Goal: Share content: Share content

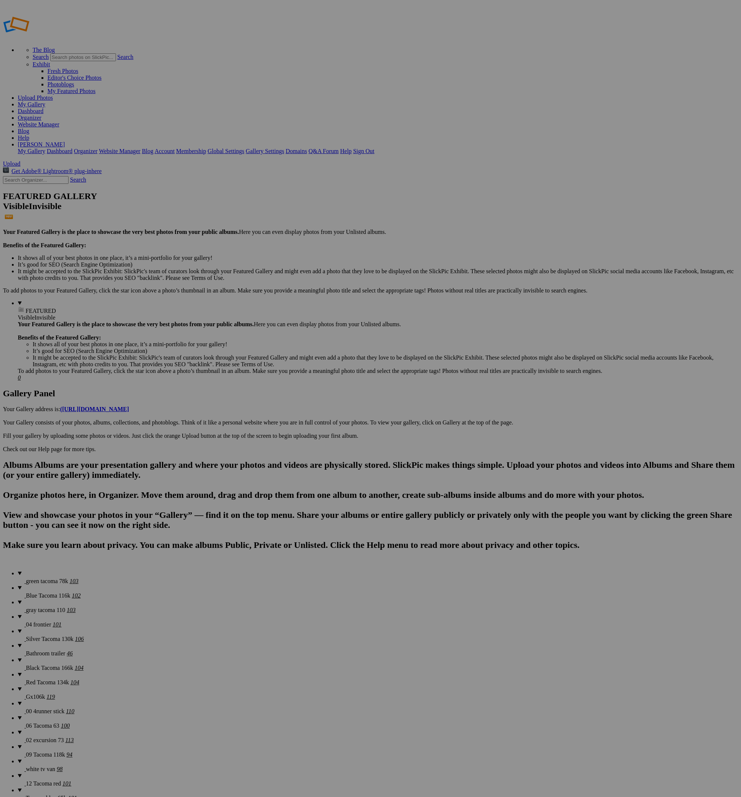
type input "green tacoma 78k"
click at [47, 34] on link at bounding box center [47, 37] width 89 height 6
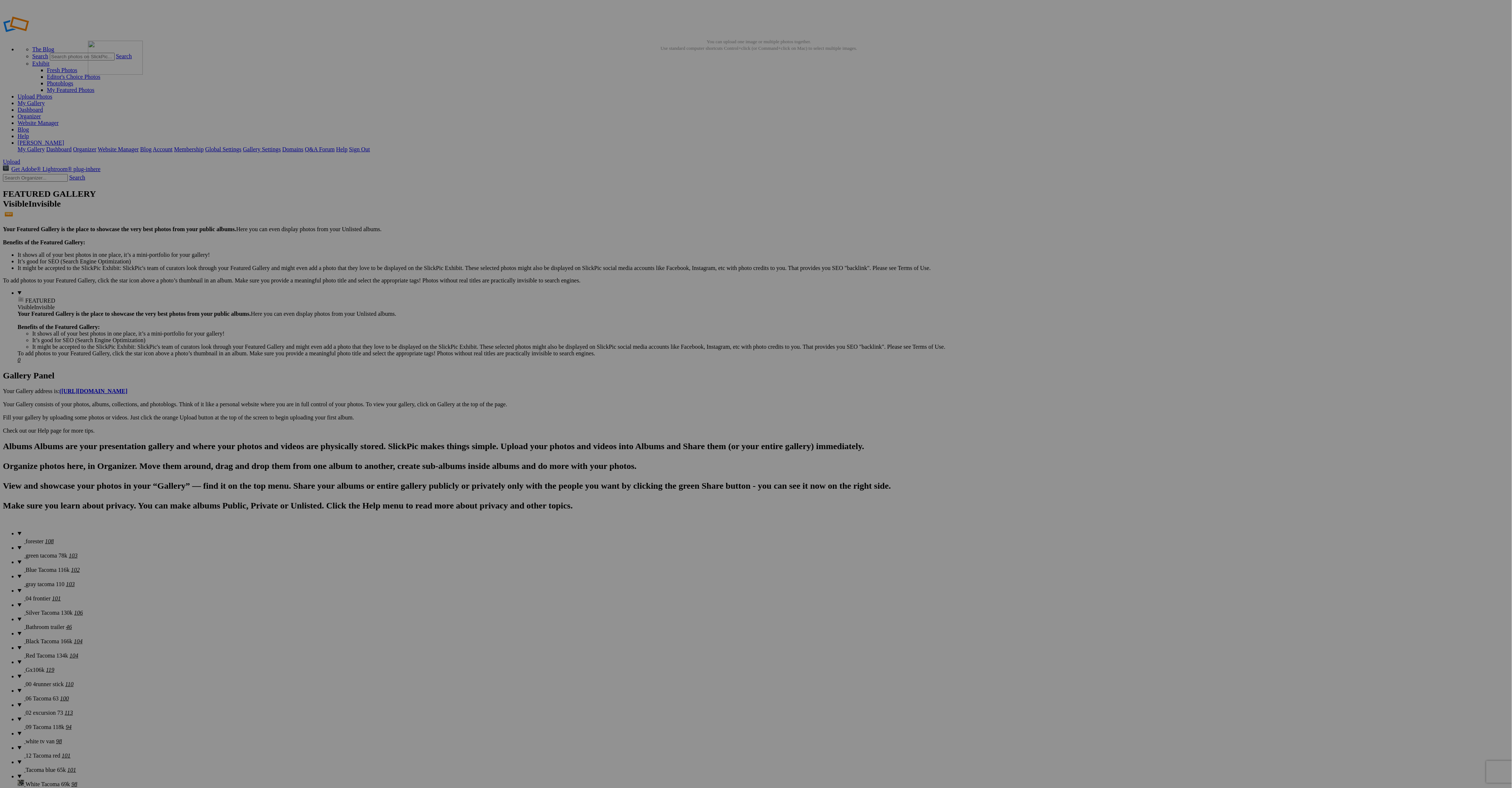
drag, startPoint x: 401, startPoint y: 109, endPoint x: 194, endPoint y: 93, distance: 207.6
drag, startPoint x: 1354, startPoint y: 103, endPoint x: 243, endPoint y: 92, distance: 1111.1
drag, startPoint x: 1050, startPoint y: 104, endPoint x: 249, endPoint y: 89, distance: 801.1
drag, startPoint x: 980, startPoint y: 105, endPoint x: 393, endPoint y: 97, distance: 587.1
drag, startPoint x: 526, startPoint y: 201, endPoint x: 442, endPoint y: 95, distance: 135.2
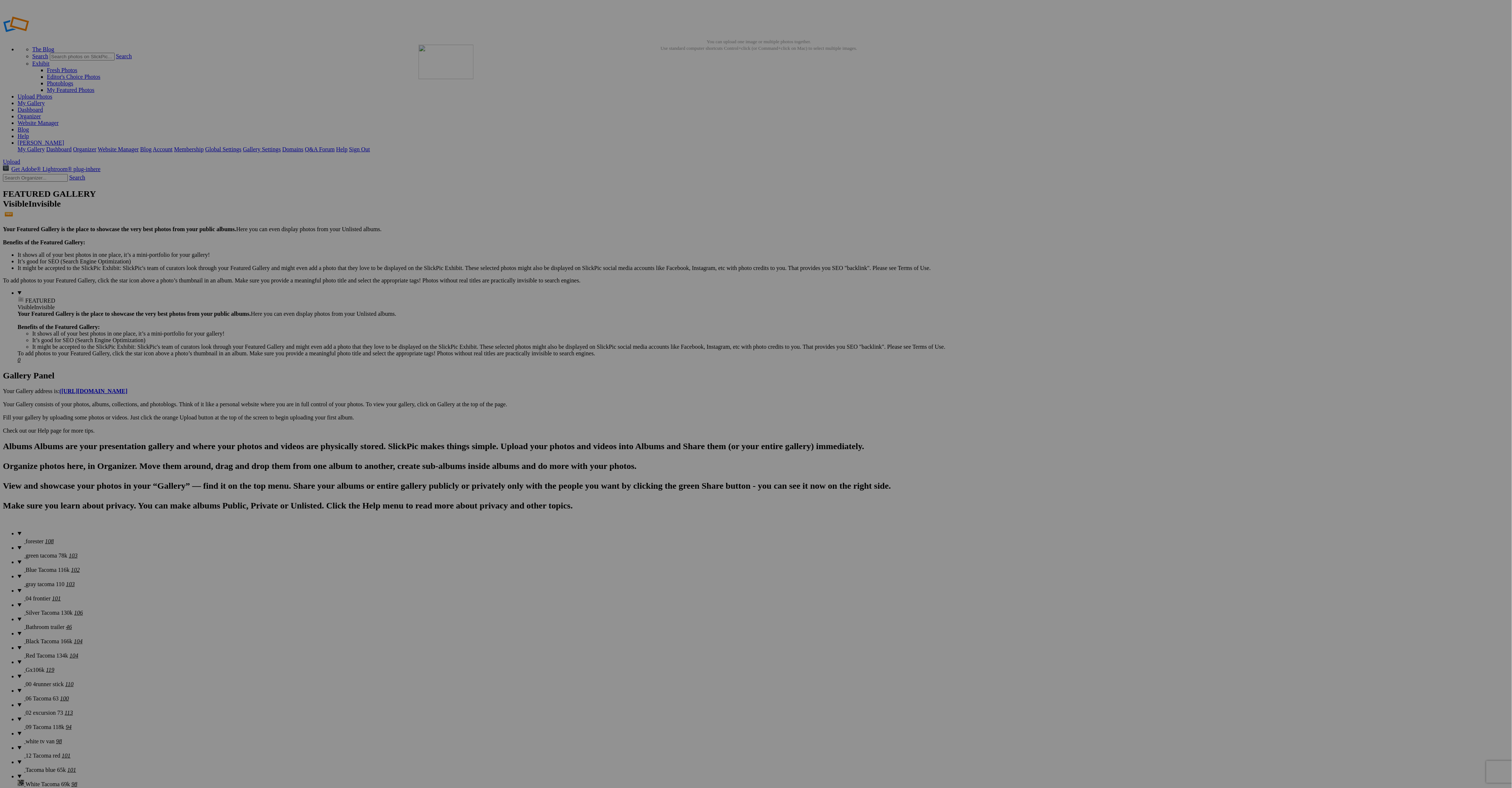
drag, startPoint x: 861, startPoint y: 200, endPoint x: 524, endPoint y: 98, distance: 352.1
drag, startPoint x: 401, startPoint y: 289, endPoint x: 583, endPoint y: 93, distance: 267.5
drag, startPoint x: 1371, startPoint y: 206, endPoint x: 587, endPoint y: 89, distance: 792.7
drag, startPoint x: 1181, startPoint y: 108, endPoint x: 1448, endPoint y: 89, distance: 267.7
drag, startPoint x: 1192, startPoint y: 99, endPoint x: 1452, endPoint y: 91, distance: 260.1
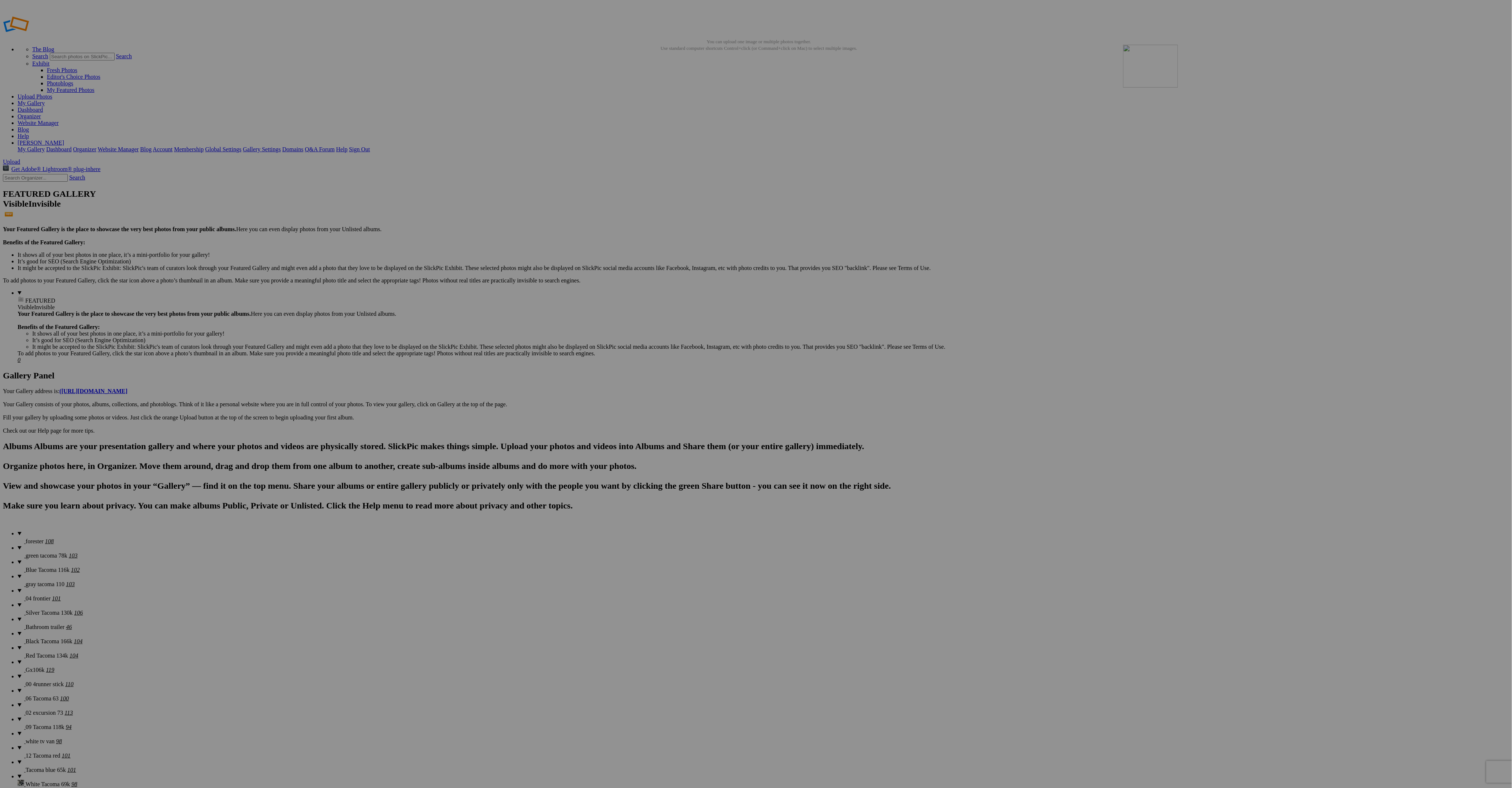
drag, startPoint x: 728, startPoint y: 197, endPoint x: 1232, endPoint y: 91, distance: 515.0
drag, startPoint x: 668, startPoint y: 202, endPoint x: 129, endPoint y: 183, distance: 539.3
drag, startPoint x: 714, startPoint y: 201, endPoint x: 255, endPoint y: 186, distance: 459.2
drag, startPoint x: 859, startPoint y: 286, endPoint x: 839, endPoint y: 183, distance: 104.9
drag, startPoint x: 1378, startPoint y: 198, endPoint x: 259, endPoint y: 280, distance: 1122.0
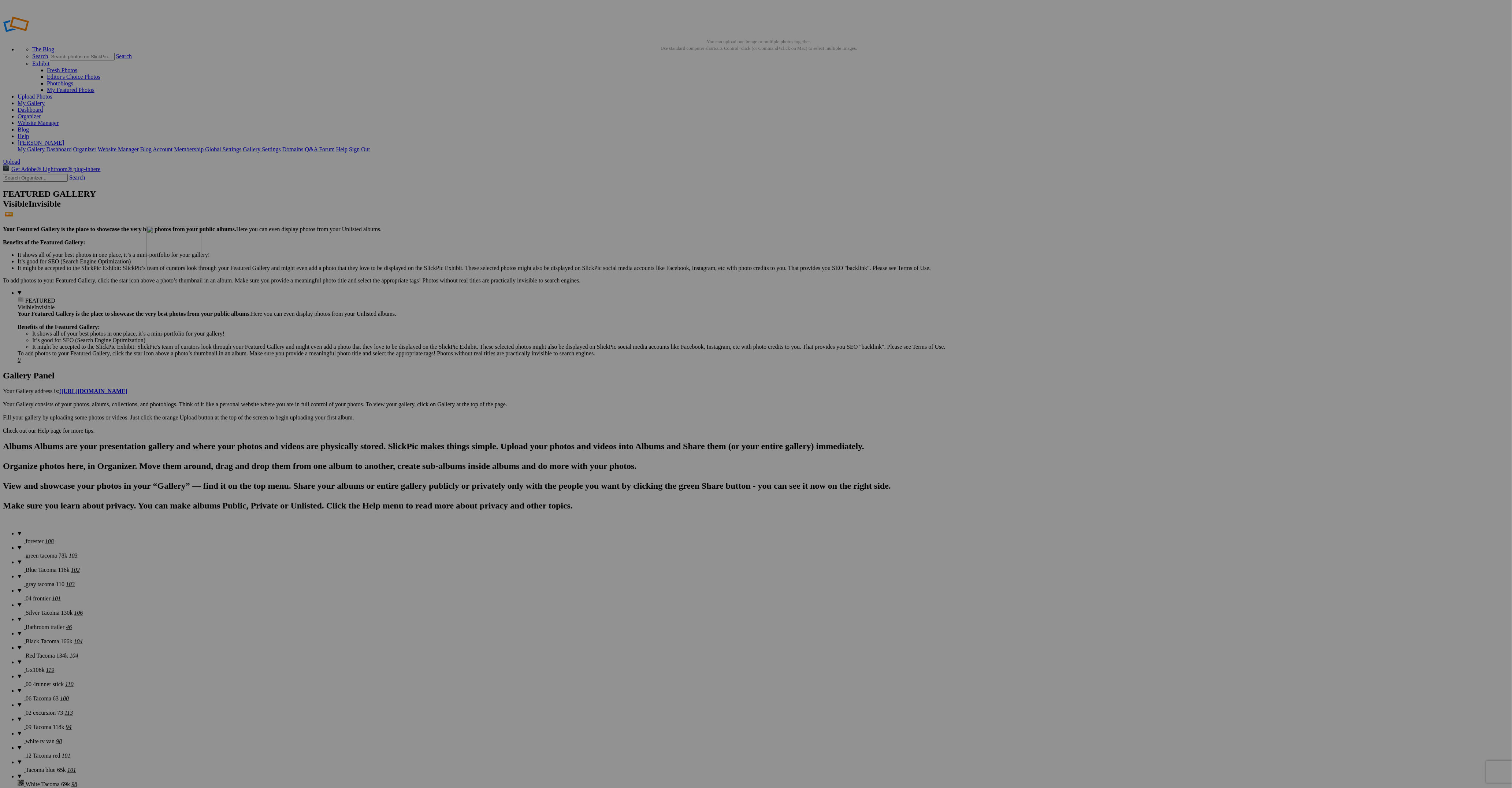
drag, startPoint x: 1203, startPoint y: 220, endPoint x: 252, endPoint y: 279, distance: 952.8
drag, startPoint x: 790, startPoint y: 290, endPoint x: 262, endPoint y: 279, distance: 528.1
drag, startPoint x: 855, startPoint y: 295, endPoint x: 381, endPoint y: 276, distance: 474.4
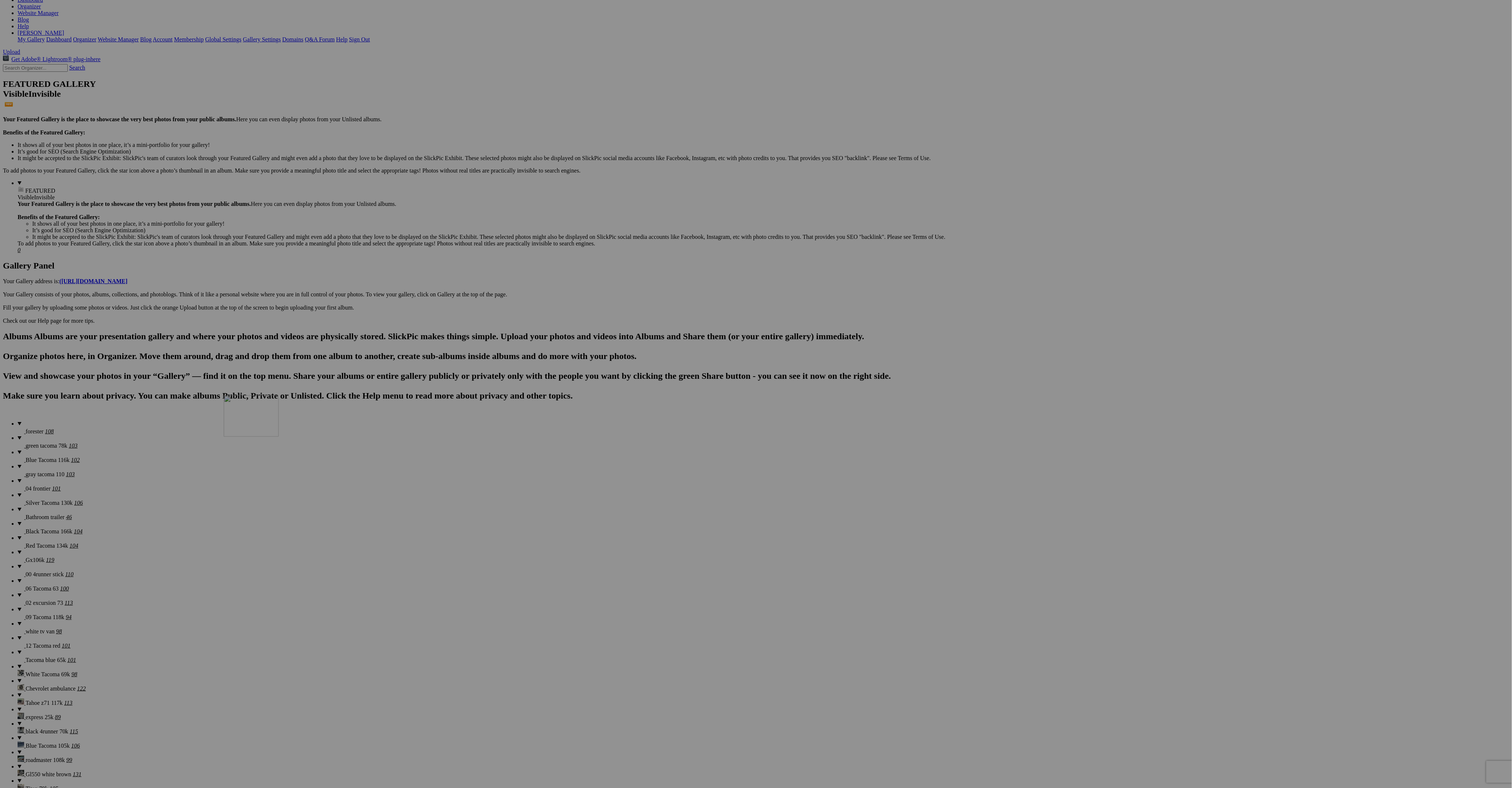
drag, startPoint x: 753, startPoint y: 252, endPoint x: 408, endPoint y: 424, distance: 385.5
drag, startPoint x: 911, startPoint y: 196, endPoint x: 328, endPoint y: 442, distance: 632.8
drag, startPoint x: 915, startPoint y: 193, endPoint x: 317, endPoint y: 451, distance: 651.3
drag, startPoint x: 924, startPoint y: 192, endPoint x: 317, endPoint y: 444, distance: 657.2
drag, startPoint x: 1114, startPoint y: 283, endPoint x: 966, endPoint y: 356, distance: 165.0
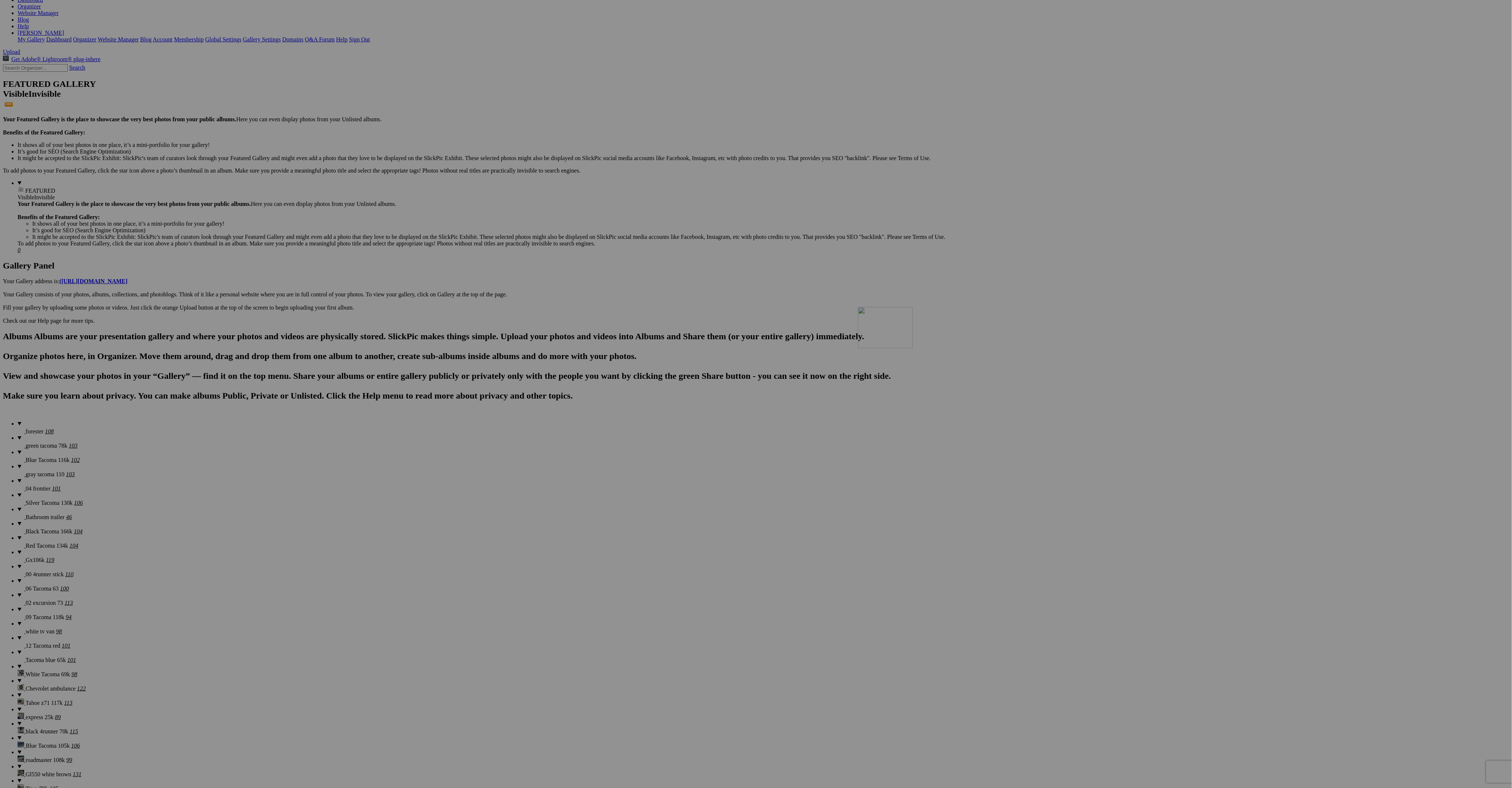
drag, startPoint x: 1115, startPoint y: 284, endPoint x: 968, endPoint y: 360, distance: 165.5
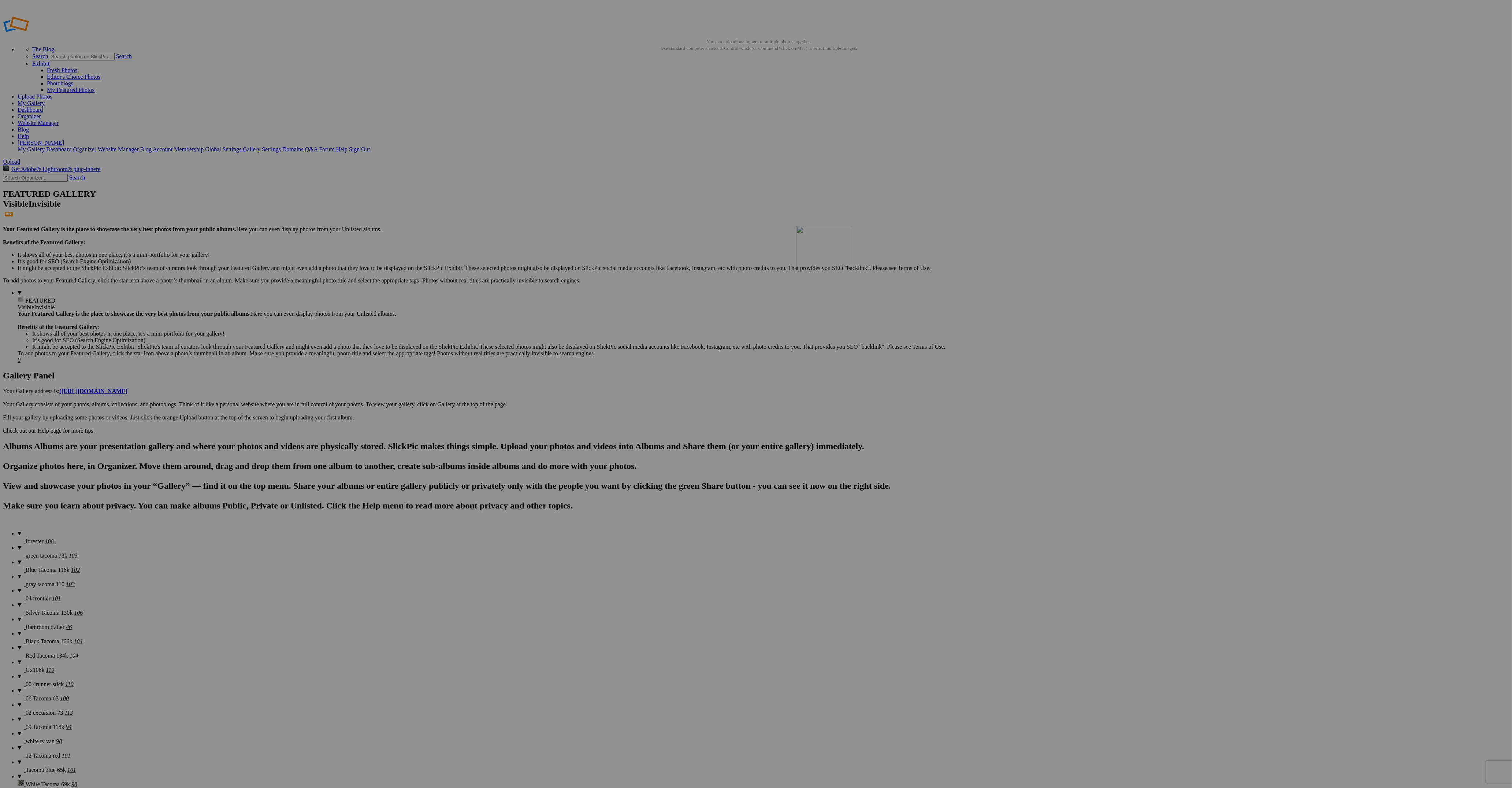
drag, startPoint x: 334, startPoint y: 480, endPoint x: 902, endPoint y: 279, distance: 602.5
drag, startPoint x: 1175, startPoint y: 290, endPoint x: 970, endPoint y: 281, distance: 205.2
drag, startPoint x: 1109, startPoint y: 386, endPoint x: 1035, endPoint y: 282, distance: 127.6
drag, startPoint x: 201, startPoint y: 387, endPoint x: 1100, endPoint y: 274, distance: 906.1
drag, startPoint x: 458, startPoint y: 473, endPoint x: 1166, endPoint y: 280, distance: 733.8
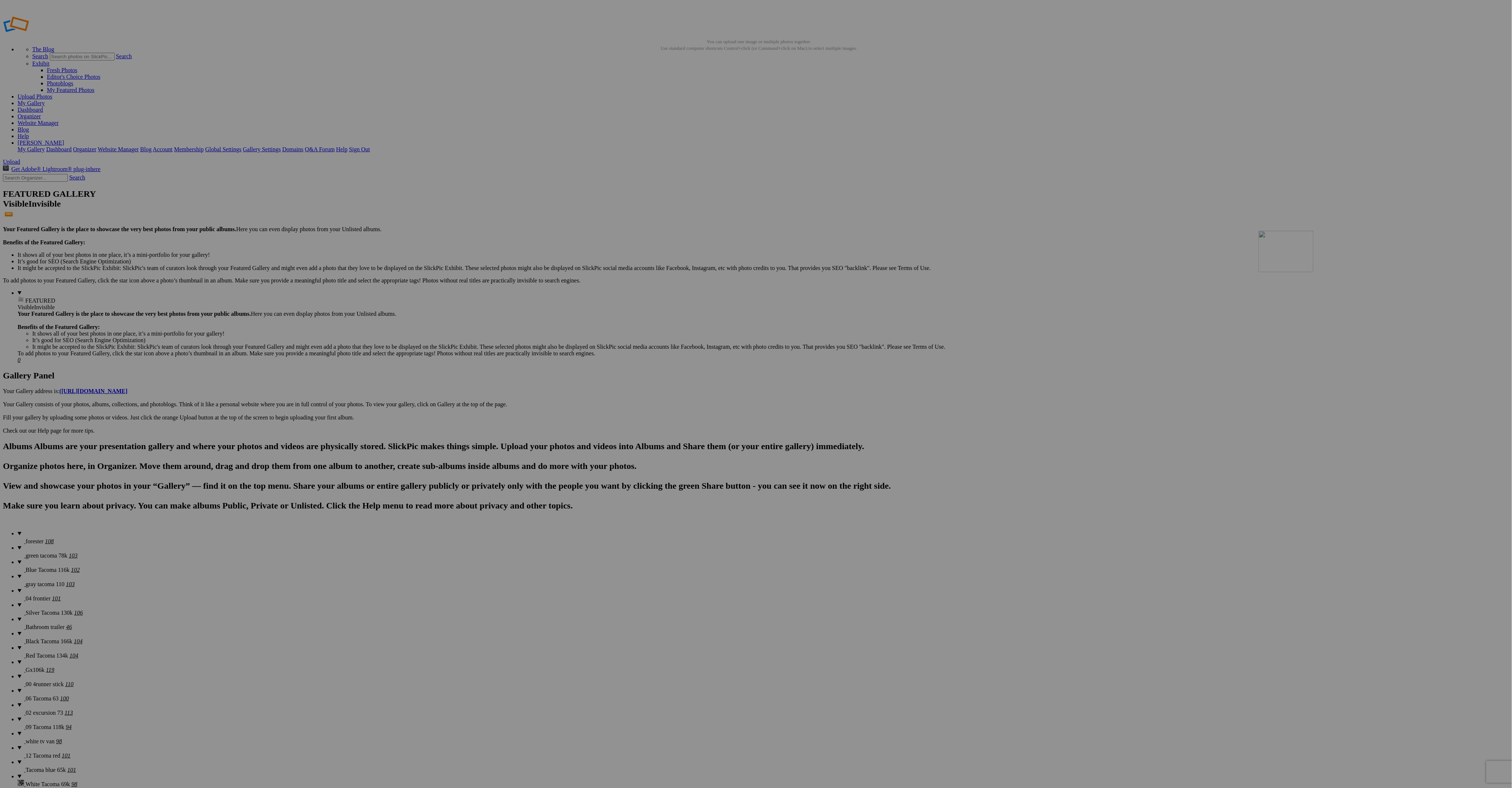
drag, startPoint x: 782, startPoint y: 442, endPoint x: 1364, endPoint y: 284, distance: 603.1
drag, startPoint x: 522, startPoint y: 472, endPoint x: 396, endPoint y: 378, distance: 157.2
drag, startPoint x: 1178, startPoint y: 387, endPoint x: 762, endPoint y: 374, distance: 416.2
drag, startPoint x: 1247, startPoint y: 375, endPoint x: 636, endPoint y: 369, distance: 611.0
drag, startPoint x: 1308, startPoint y: 382, endPoint x: 835, endPoint y: 368, distance: 473.2
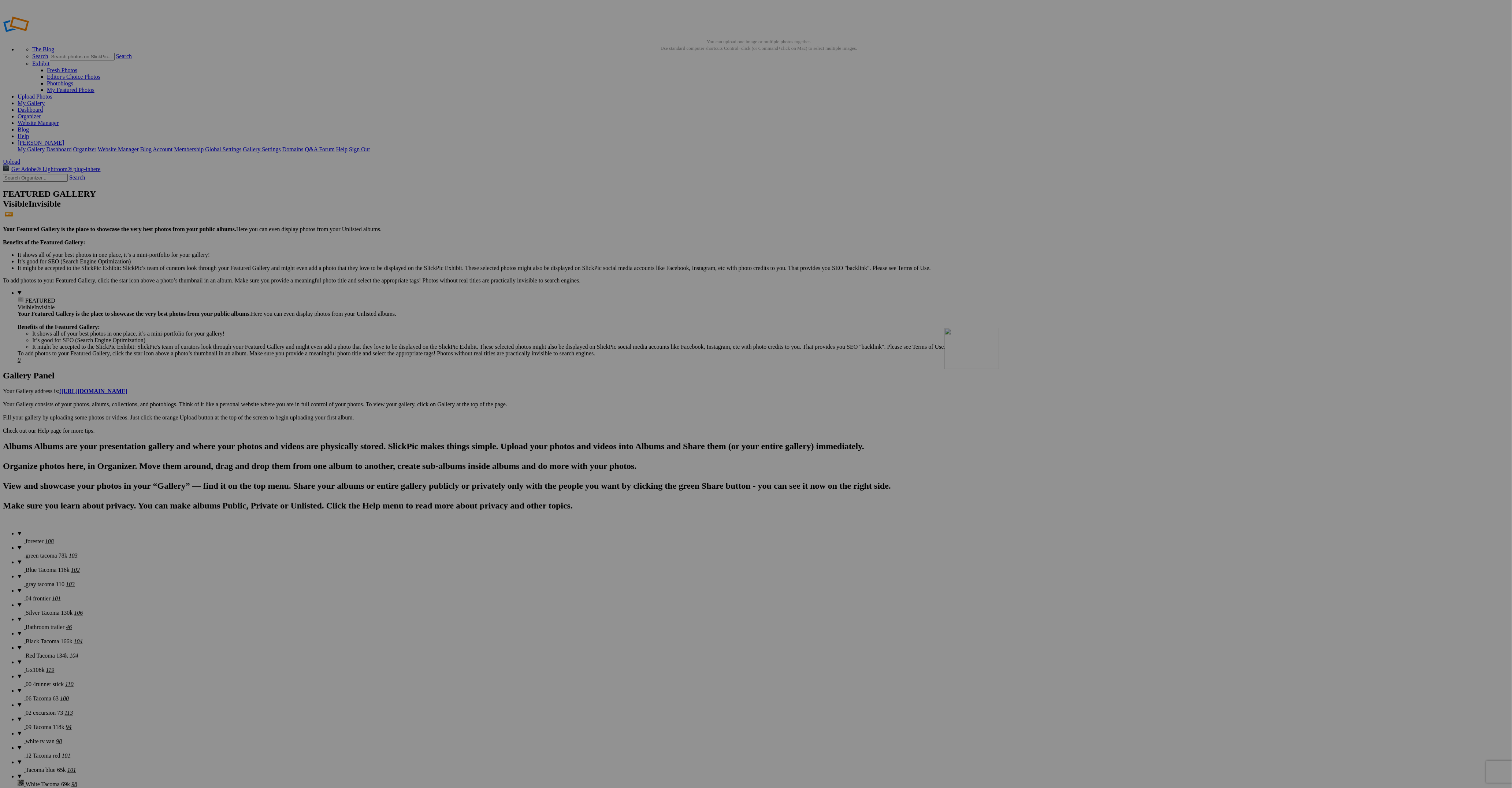
drag, startPoint x: 662, startPoint y: 481, endPoint x: 1042, endPoint y: 373, distance: 395.0
drag, startPoint x: 678, startPoint y: 471, endPoint x: 1355, endPoint y: 366, distance: 685.1
click at [45, 553] on span "green tacoma 78k" at bounding box center [46, 556] width 42 height 6
drag, startPoint x: 397, startPoint y: 105, endPoint x: 194, endPoint y: 93, distance: 203.4
drag, startPoint x: 1308, startPoint y: 100, endPoint x: 257, endPoint y: 89, distance: 1051.1
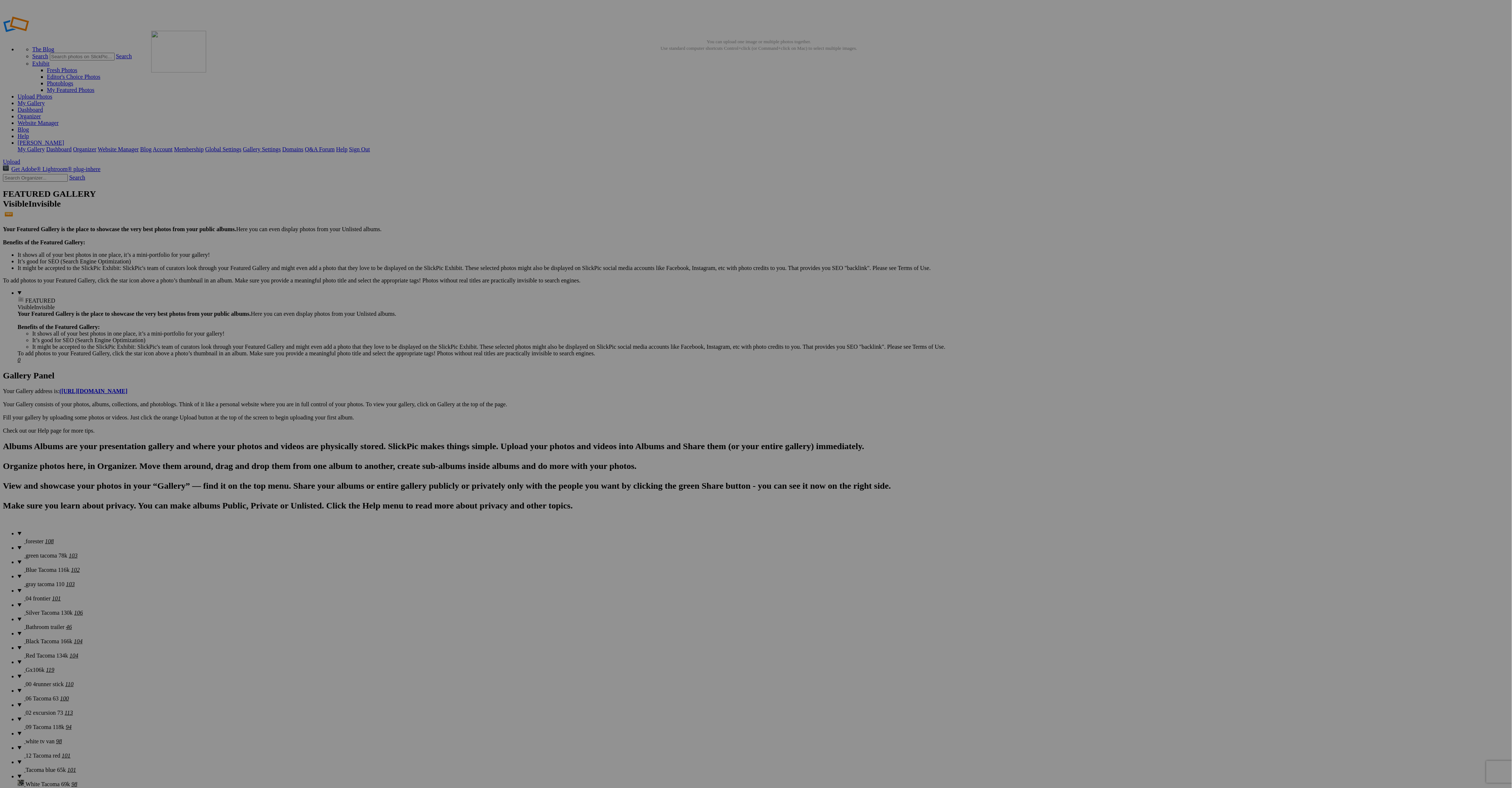
drag, startPoint x: 912, startPoint y: 102, endPoint x: 253, endPoint y: 89, distance: 659.1
drag, startPoint x: 321, startPoint y: 201, endPoint x: 387, endPoint y: 95, distance: 124.9
drag, startPoint x: 469, startPoint y: 200, endPoint x: 444, endPoint y: 98, distance: 105.0
drag, startPoint x: 797, startPoint y: 200, endPoint x: 518, endPoint y: 91, distance: 299.5
drag, startPoint x: 1178, startPoint y: 196, endPoint x: 583, endPoint y: 87, distance: 604.9
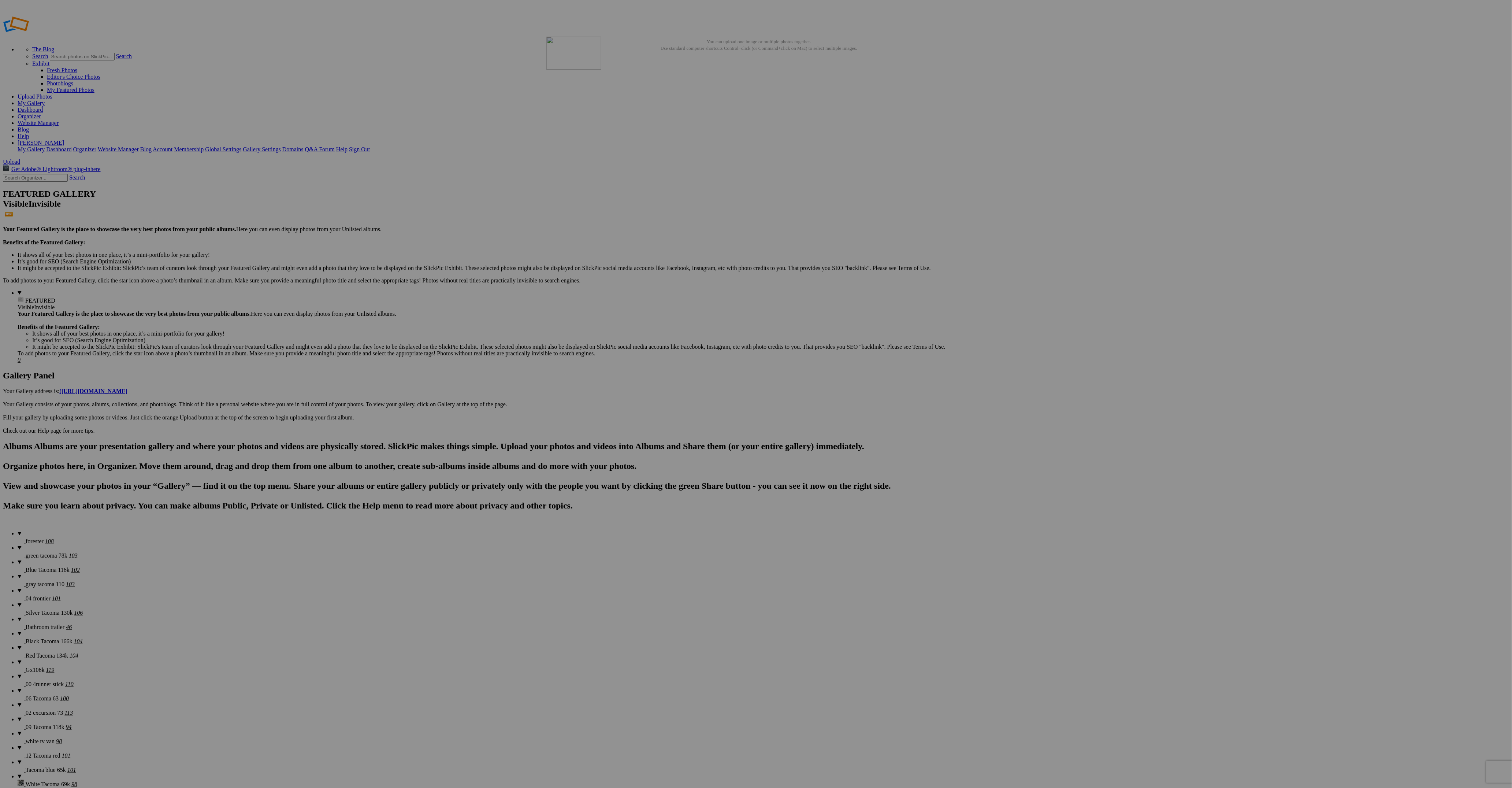
drag, startPoint x: 274, startPoint y: 290, endPoint x: 652, endPoint y: 89, distance: 428.1
drag, startPoint x: 1185, startPoint y: 99, endPoint x: 1433, endPoint y: 95, distance: 248.0
drag, startPoint x: 1181, startPoint y: 103, endPoint x: 113, endPoint y: 185, distance: 1071.1
drag, startPoint x: 597, startPoint y: 207, endPoint x: 125, endPoint y: 187, distance: 472.4
drag, startPoint x: 656, startPoint y: 200, endPoint x: 1172, endPoint y: 93, distance: 527.0
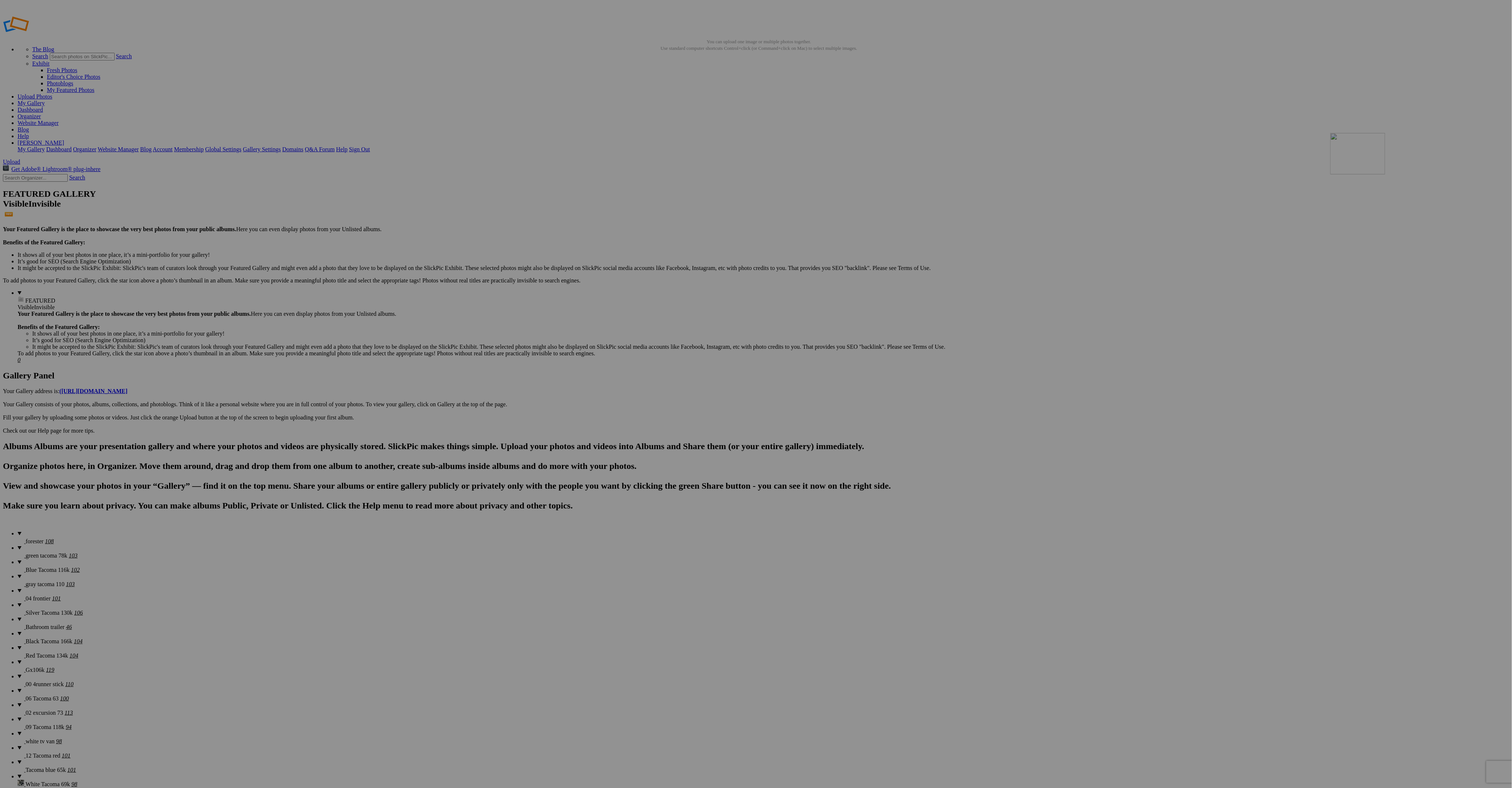
drag, startPoint x: 1245, startPoint y: 201, endPoint x: 1436, endPoint y: 186, distance: 191.6
drag, startPoint x: 1246, startPoint y: 195, endPoint x: 113, endPoint y: 271, distance: 1135.5
drag, startPoint x: 726, startPoint y: 298, endPoint x: 1224, endPoint y: 183, distance: 511.1
drag, startPoint x: 222, startPoint y: 298, endPoint x: 144, endPoint y: 286, distance: 78.9
drag, startPoint x: 660, startPoint y: 286, endPoint x: 123, endPoint y: 281, distance: 537.0
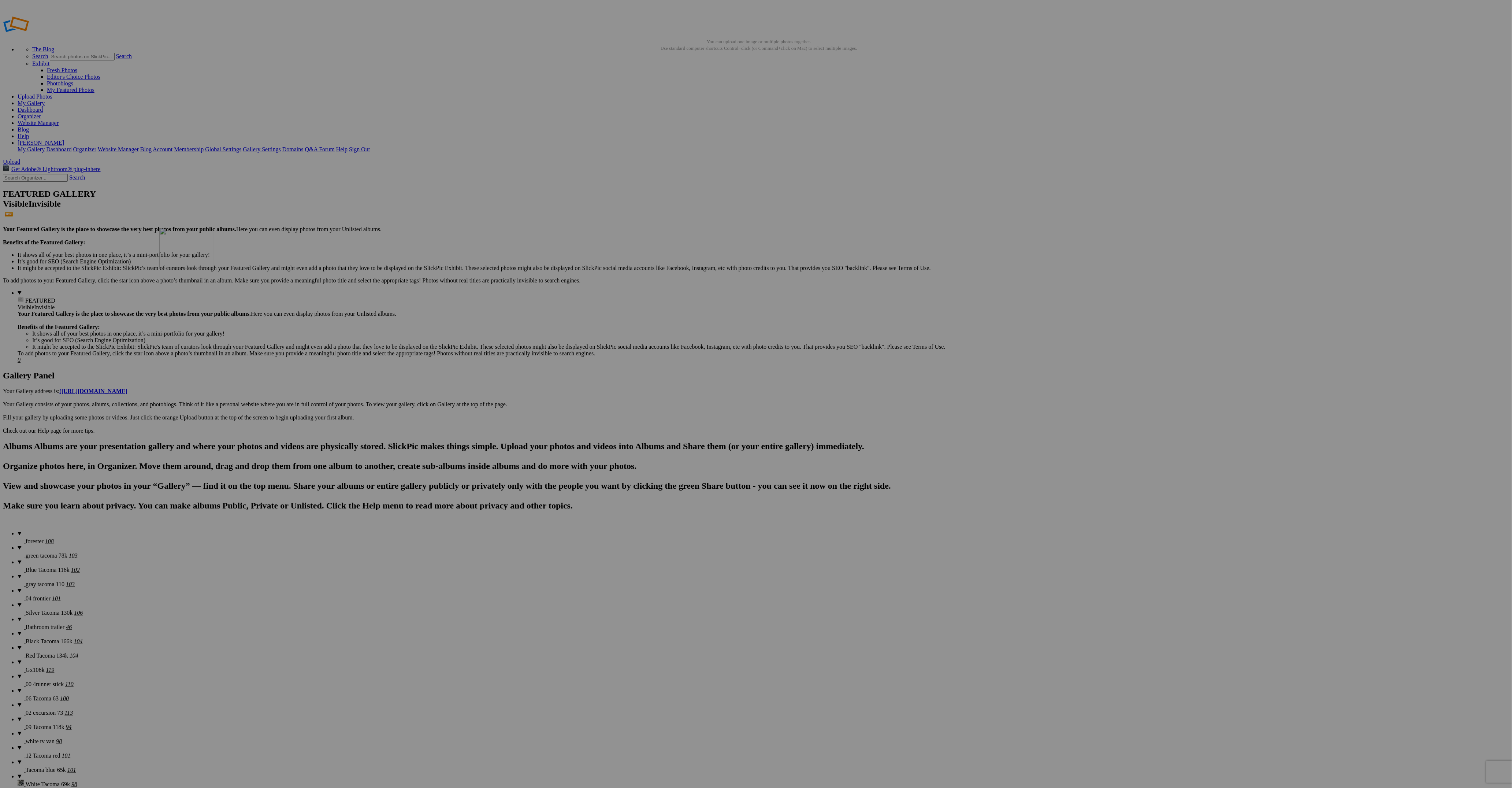
drag, startPoint x: 725, startPoint y: 292, endPoint x: 265, endPoint y: 281, distance: 460.1
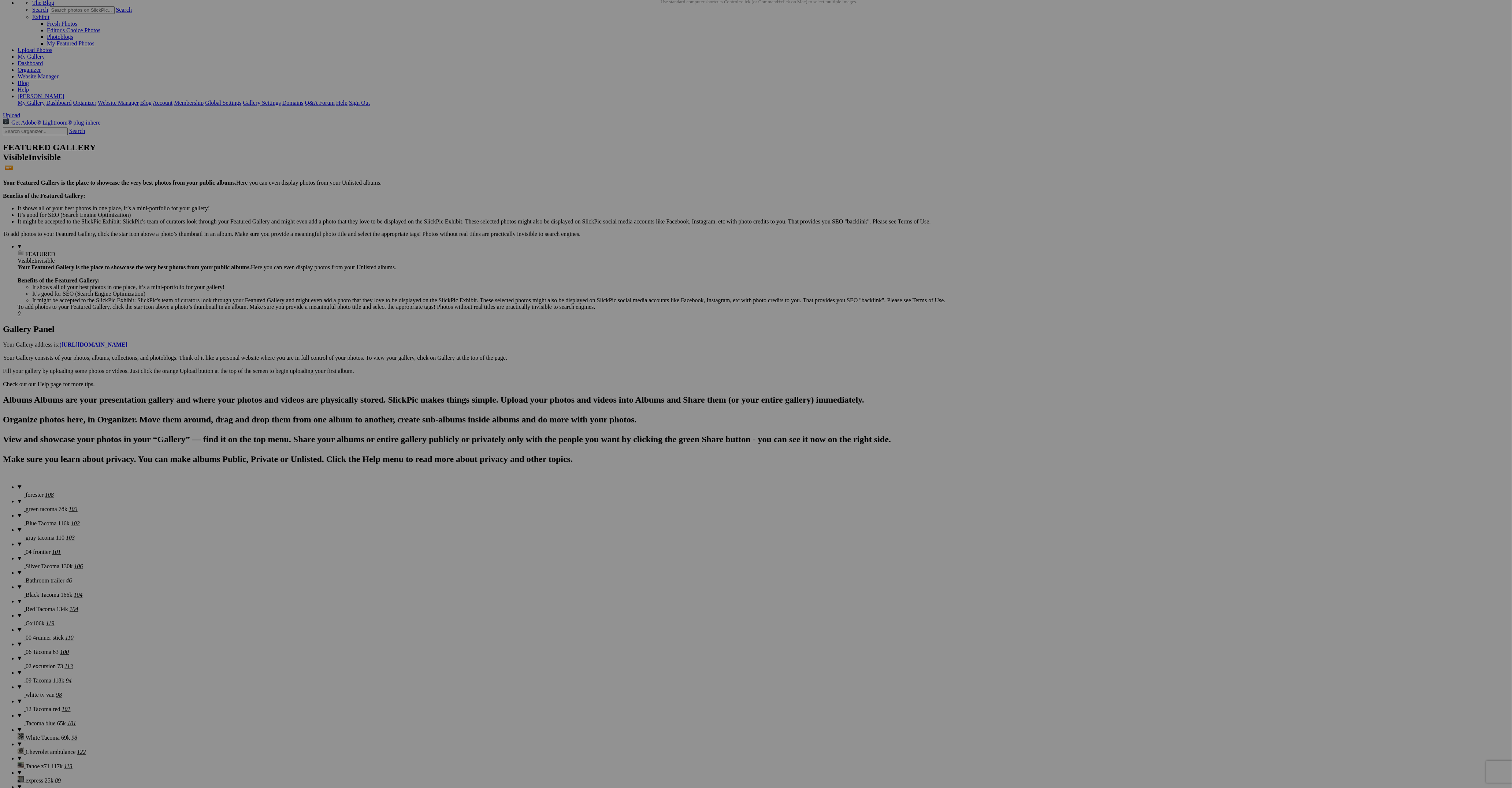
scroll to position [55, 0]
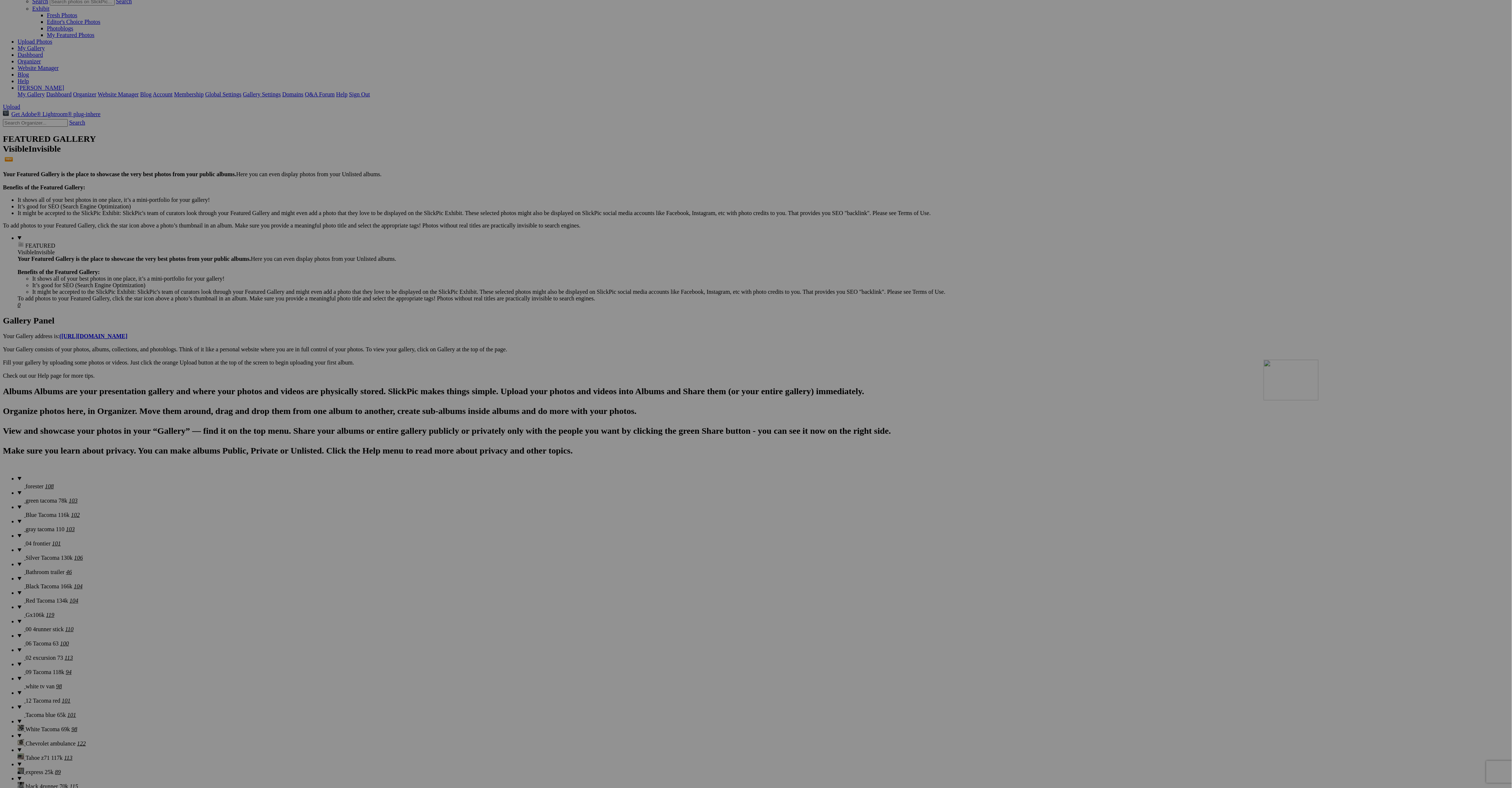
drag, startPoint x: 924, startPoint y: 251, endPoint x: 1369, endPoint y: 423, distance: 477.1
drag, startPoint x: 925, startPoint y: 254, endPoint x: 1373, endPoint y: 421, distance: 478.1
drag, startPoint x: 915, startPoint y: 242, endPoint x: 1369, endPoint y: 404, distance: 482.0
drag, startPoint x: 916, startPoint y: 244, endPoint x: 1349, endPoint y: 415, distance: 465.5
drag, startPoint x: 524, startPoint y: 433, endPoint x: 906, endPoint y: 236, distance: 429.8
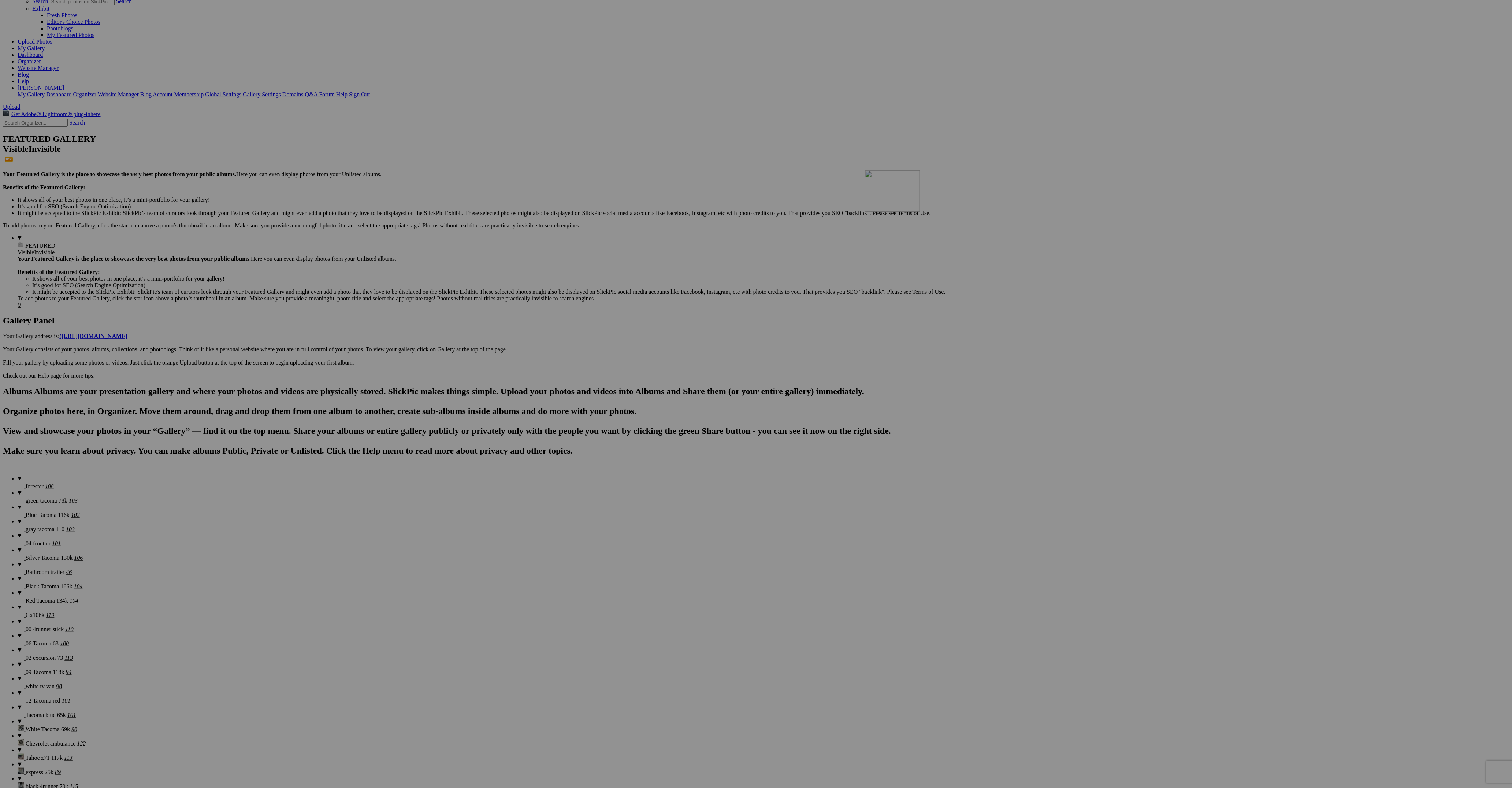
drag, startPoint x: 1247, startPoint y: 250, endPoint x: 970, endPoint y: 234, distance: 277.5
drag, startPoint x: 1366, startPoint y: 340, endPoint x: 1040, endPoint y: 234, distance: 342.8
drag, startPoint x: 279, startPoint y: 338, endPoint x: 1097, endPoint y: 234, distance: 824.6
drag, startPoint x: 650, startPoint y: 432, endPoint x: 1164, endPoint y: 238, distance: 549.4
drag, startPoint x: 653, startPoint y: 436, endPoint x: 392, endPoint y: 328, distance: 282.5
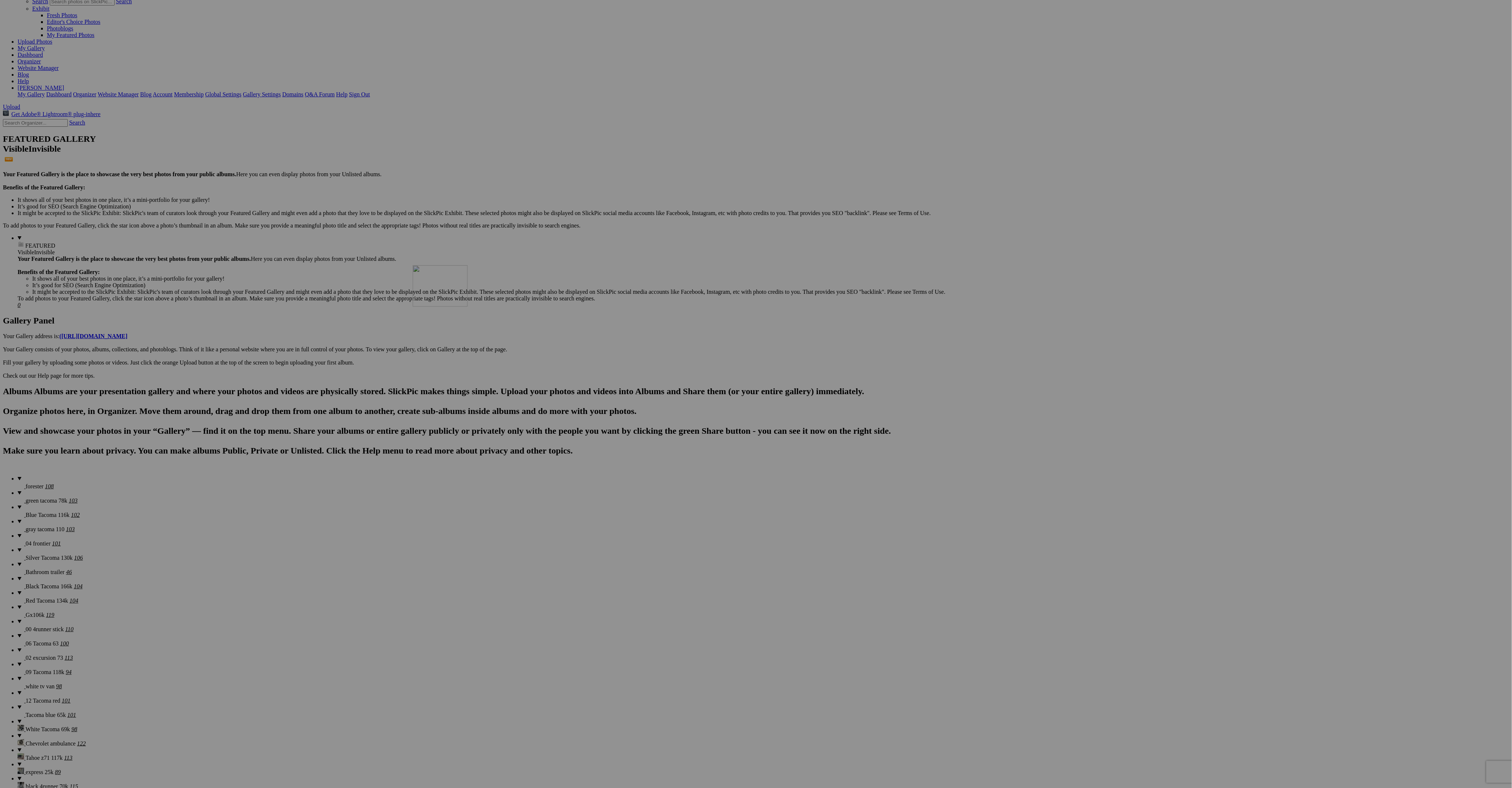
drag, startPoint x: 1433, startPoint y: 341, endPoint x: 518, endPoint y: 329, distance: 915.1
drag, startPoint x: 198, startPoint y: 430, endPoint x: 714, endPoint y: 325, distance: 526.6
drag, startPoint x: 209, startPoint y: 429, endPoint x: 647, endPoint y: 325, distance: 450.2
drag, startPoint x: 272, startPoint y: 441, endPoint x: 714, endPoint y: 423, distance: 442.4
drag, startPoint x: 270, startPoint y: 432, endPoint x: 710, endPoint y: 417, distance: 440.3
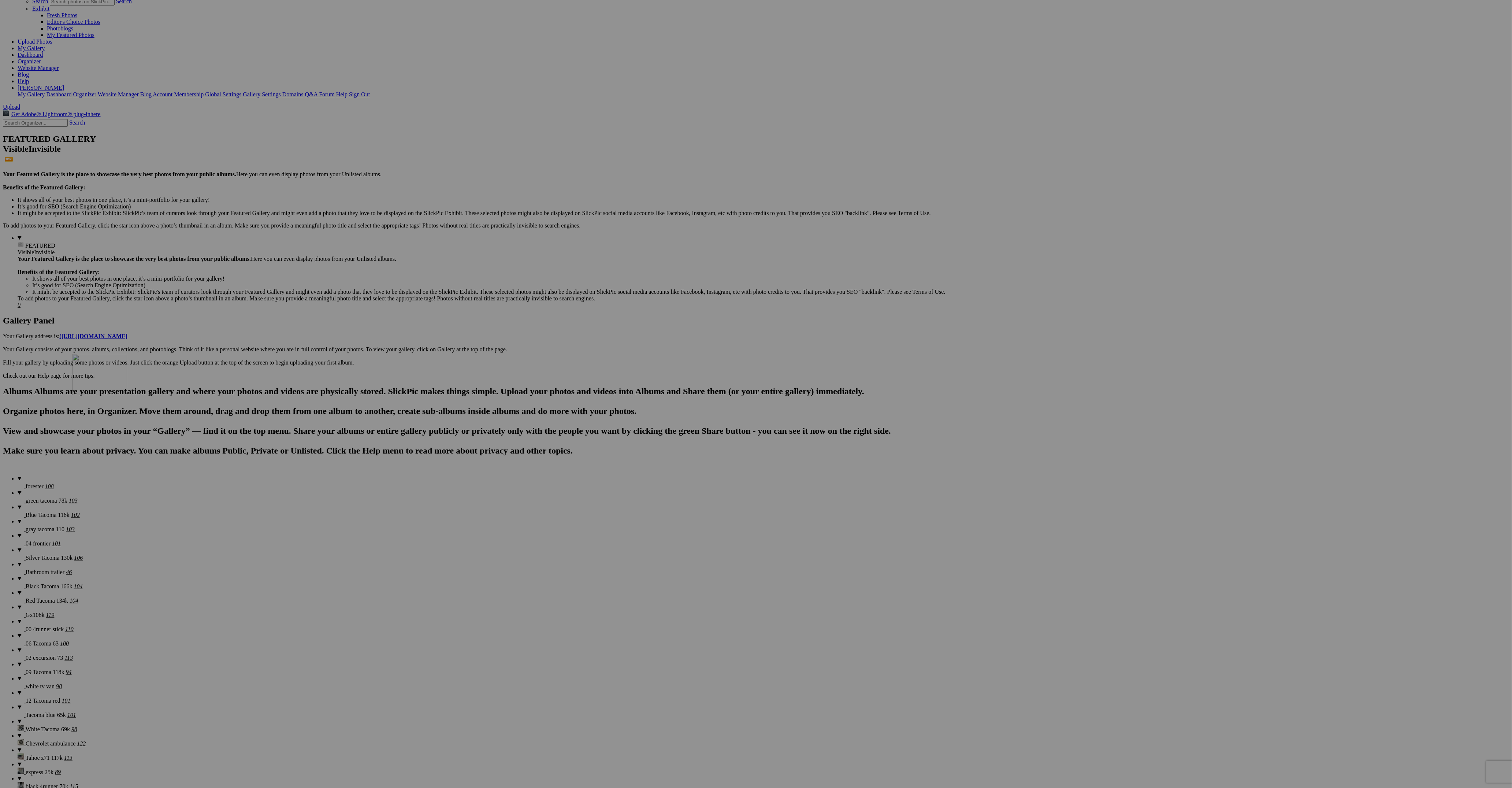
drag, startPoint x: 530, startPoint y: 445, endPoint x: 178, endPoint y: 417, distance: 353.1
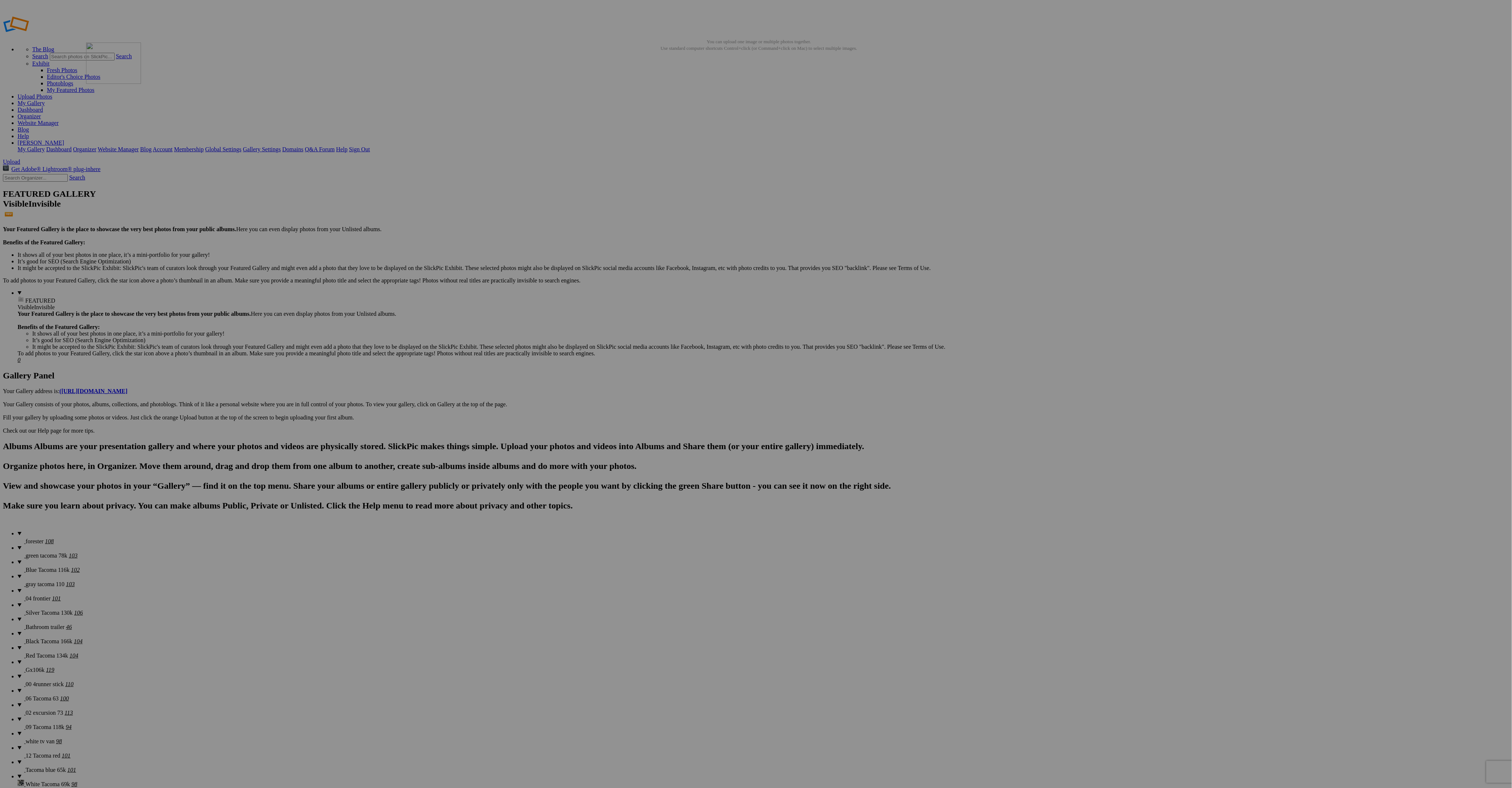
drag, startPoint x: 718, startPoint y: 475, endPoint x: 192, endPoint y: 95, distance: 648.9
click at [36, 531] on details "forester 108" at bounding box center [763, 538] width 1491 height 14
drag, startPoint x: 982, startPoint y: 470, endPoint x: 184, endPoint y: 99, distance: 880.0
click at [41, 553] on span "green tacoma 78k" at bounding box center [46, 556] width 42 height 6
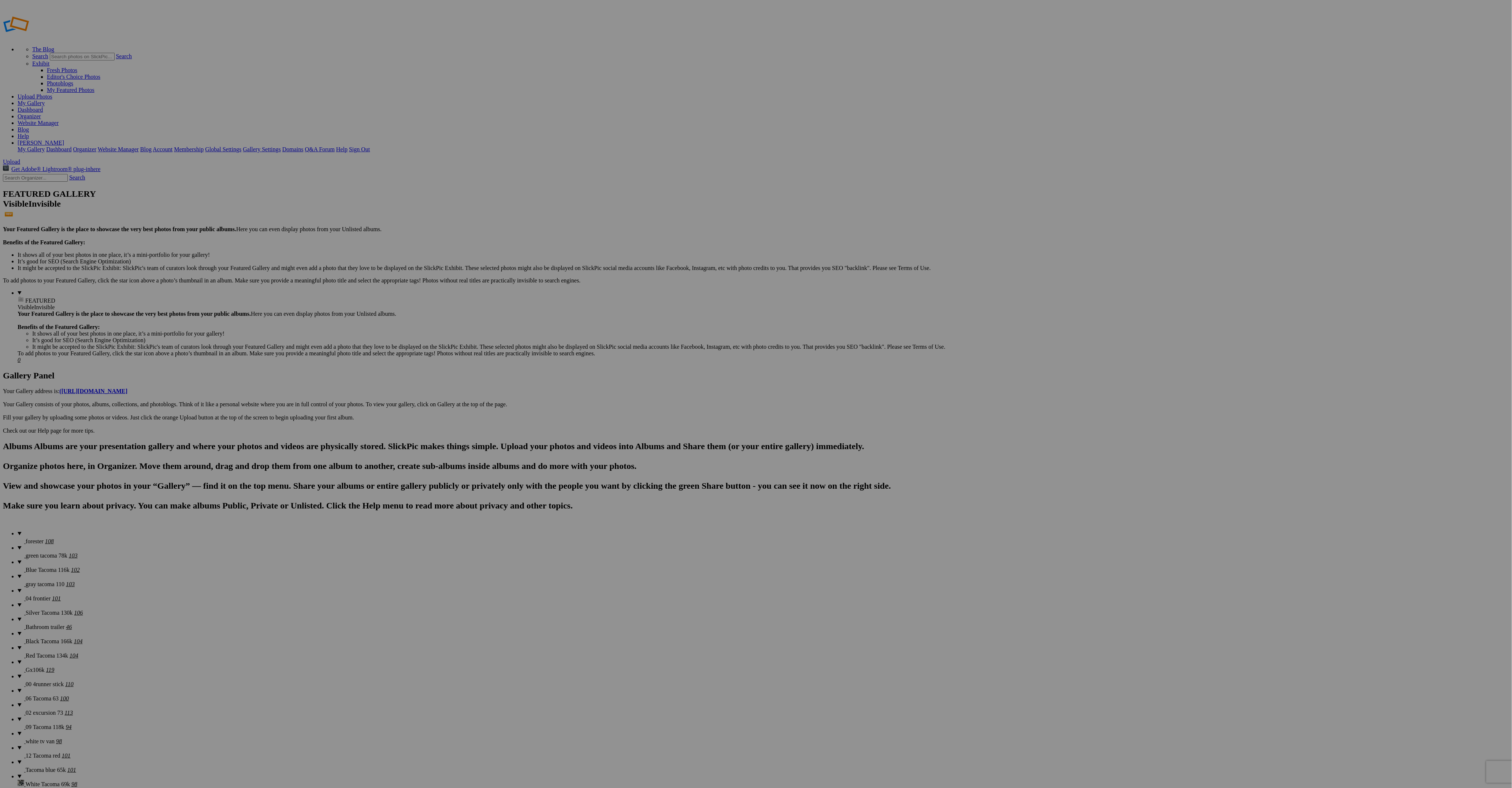
click at [34, 531] on details "forester 108" at bounding box center [763, 538] width 1491 height 14
